Goal: Find contact information: Find contact information

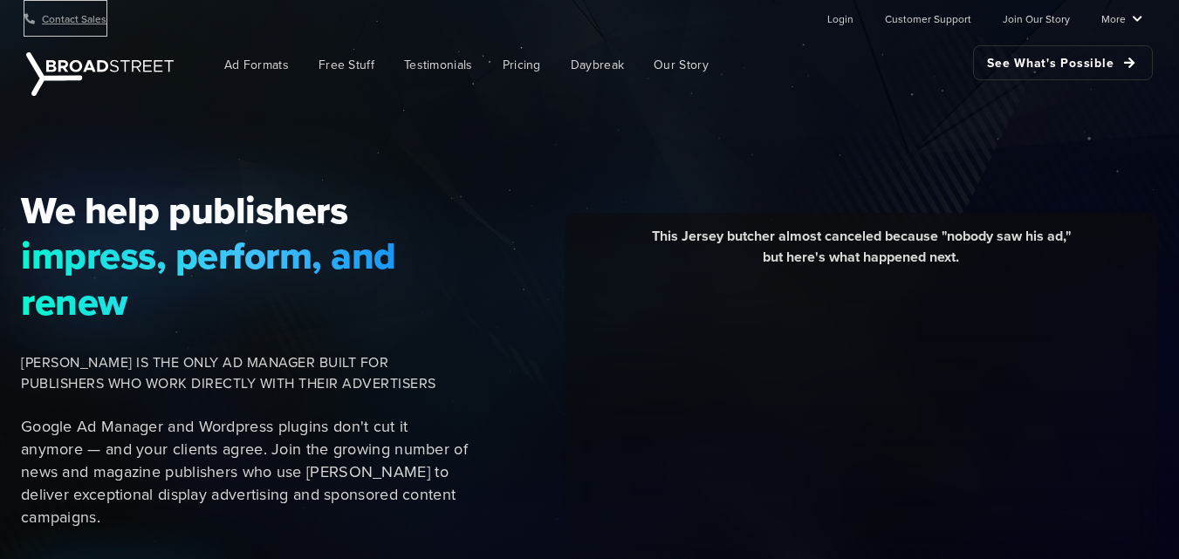
click at [77, 18] on link "Contact Sales" at bounding box center [65, 18] width 82 height 35
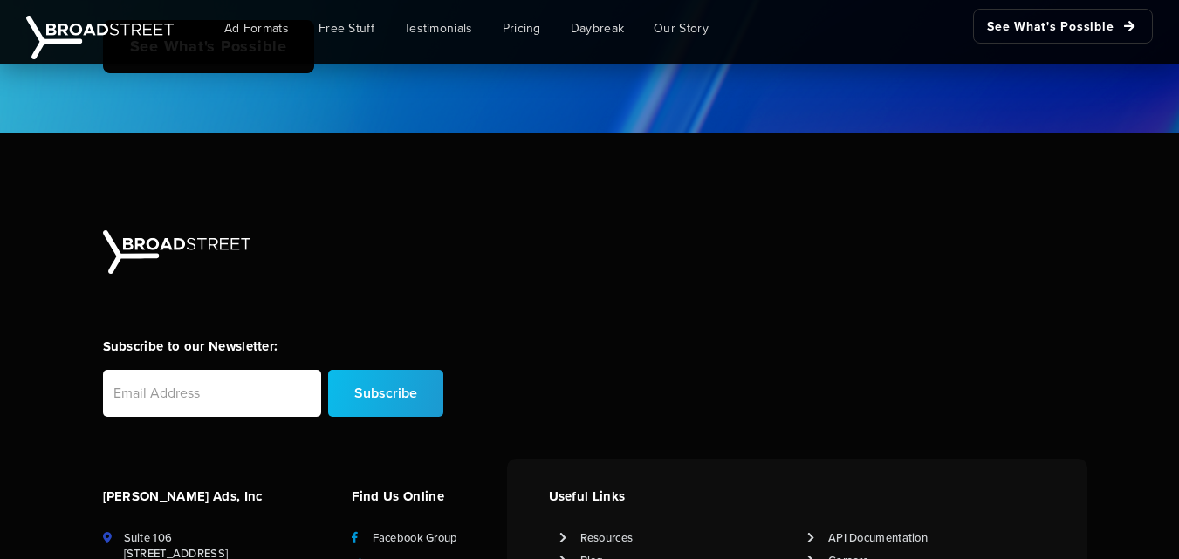
scroll to position [4578, 0]
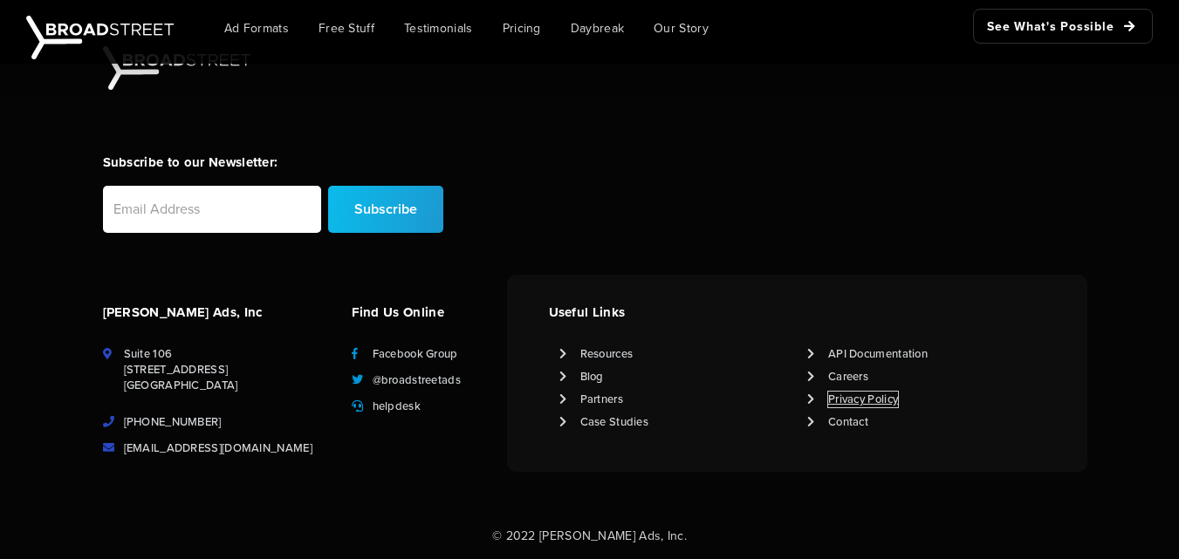
click at [879, 394] on link "Privacy Policy" at bounding box center [863, 400] width 70 height 16
click at [856, 417] on link "Contact" at bounding box center [848, 423] width 40 height 16
click at [383, 355] on link "Facebook Group" at bounding box center [416, 354] width 86 height 16
drag, startPoint x: 221, startPoint y: 415, endPoint x: 140, endPoint y: 420, distance: 81.3
click at [140, 420] on li "[PHONE_NUMBER]" at bounding box center [217, 423] width 228 height 16
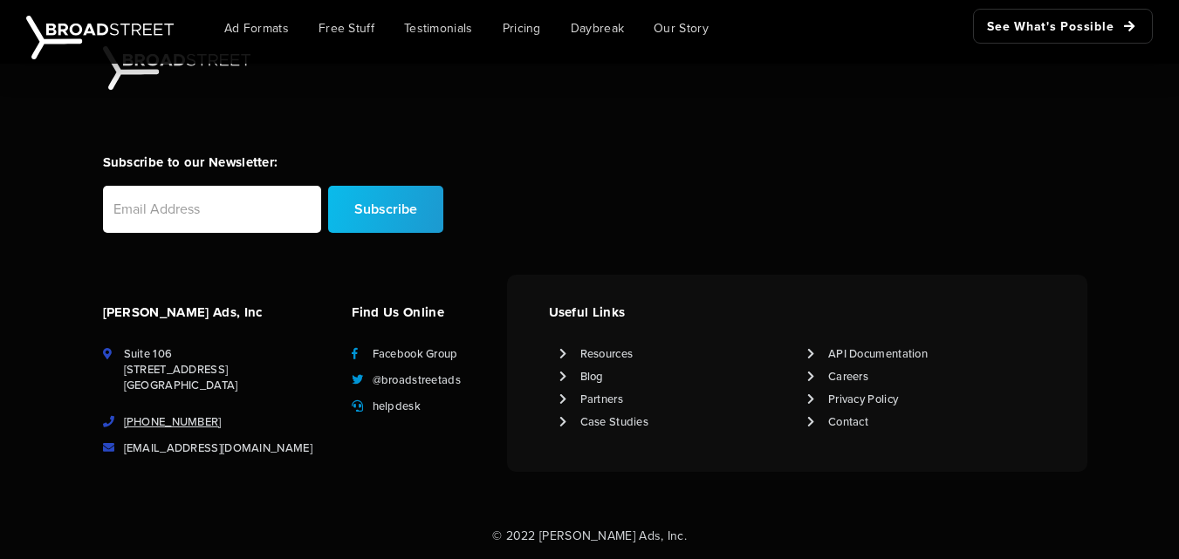
copy link "[PHONE_NUMBER]"
click at [280, 415] on li "[PHONE_NUMBER]" at bounding box center [217, 423] width 228 height 16
copy link "[EMAIL_ADDRESS][DOMAIN_NAME]"
drag, startPoint x: 322, startPoint y: 449, endPoint x: 125, endPoint y: 454, distance: 197.3
click at [125, 454] on li "[EMAIL_ADDRESS][DOMAIN_NAME]" at bounding box center [217, 449] width 228 height 16
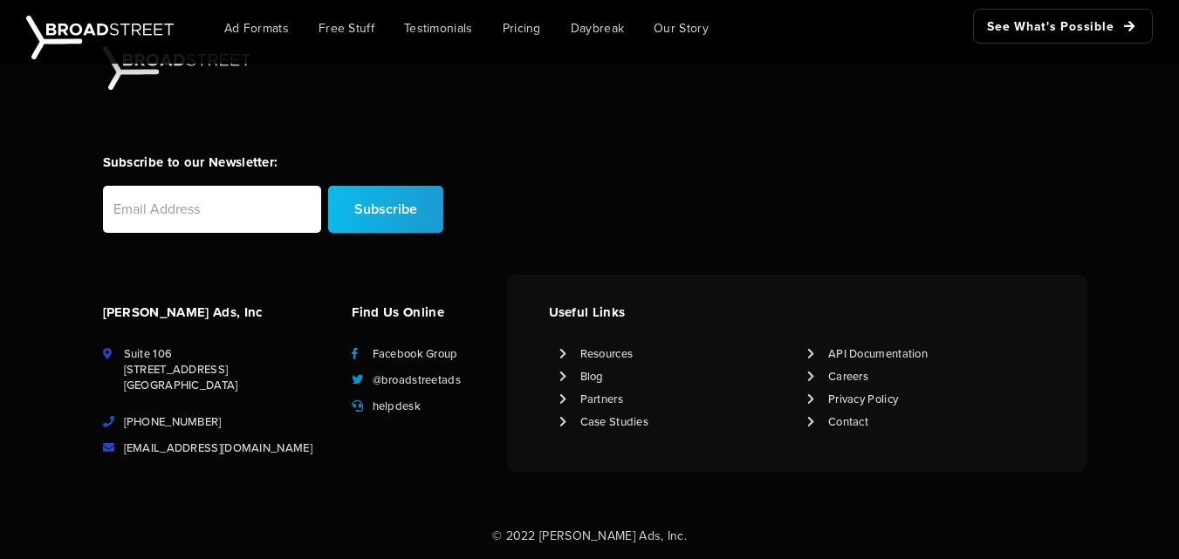
click at [274, 410] on ul "Suite [STREET_ADDRESS] [PHONE_NUMBER] [EMAIL_ADDRESS][DOMAIN_NAME]" at bounding box center [217, 401] width 228 height 110
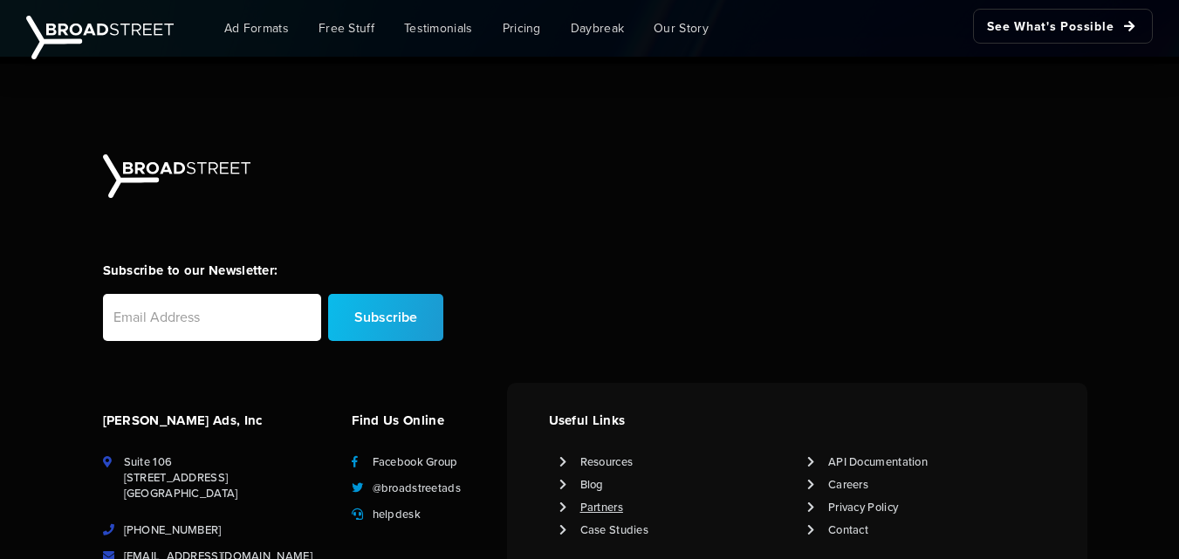
scroll to position [4316, 0]
